Goal: Check status: Check status

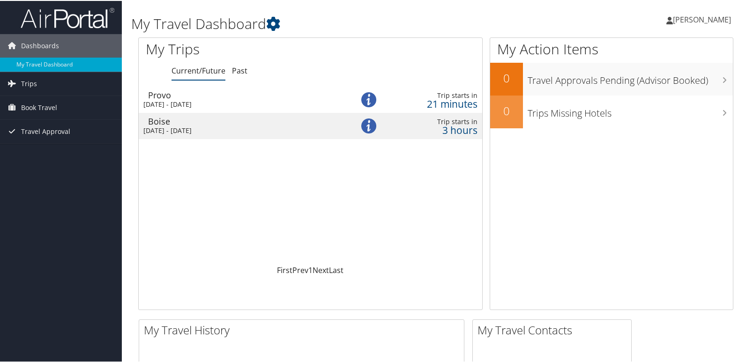
click at [202, 103] on div "[DATE] - [DATE]" at bounding box center [241, 103] width 196 height 8
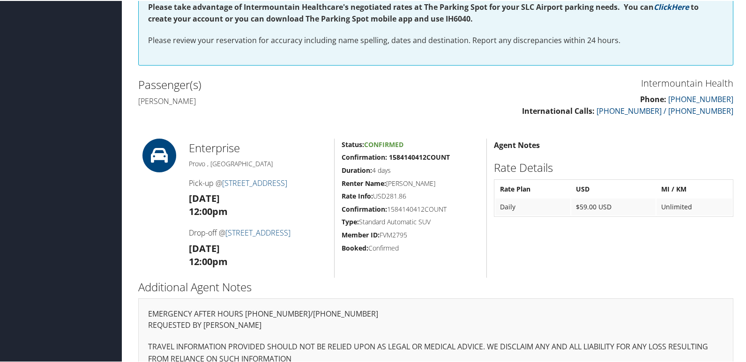
scroll to position [260, 0]
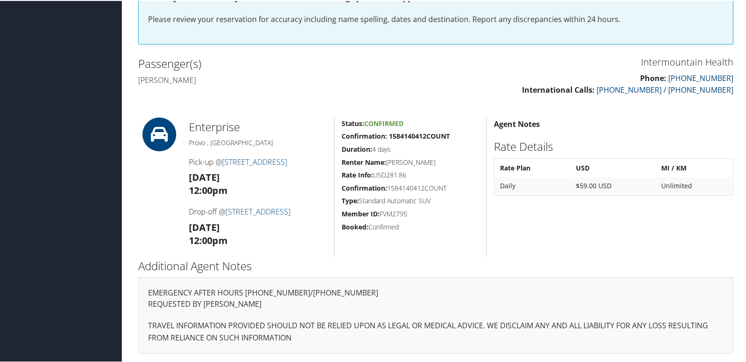
click at [386, 75] on h4 "[PERSON_NAME]" at bounding box center [283, 79] width 291 height 10
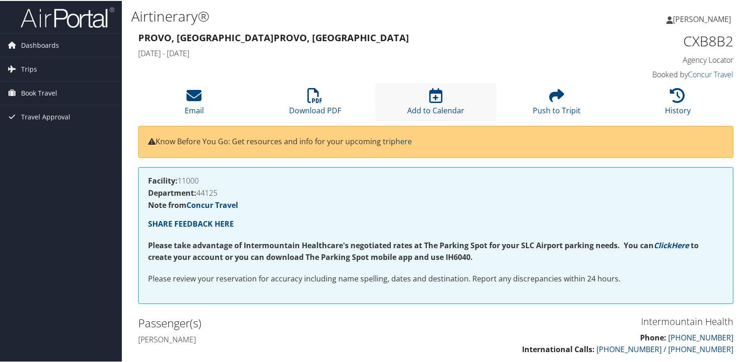
scroll to position [0, 0]
click at [407, 142] on link "here" at bounding box center [404, 141] width 16 height 10
